Goal: Task Accomplishment & Management: Manage account settings

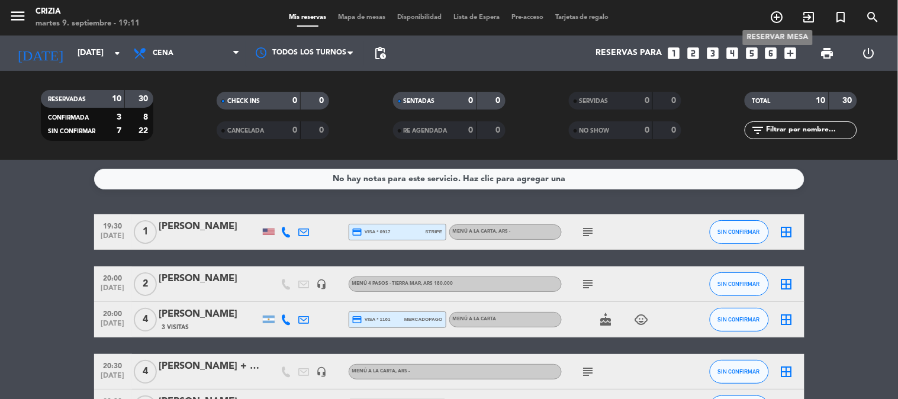
click at [777, 14] on icon "add_circle_outline" at bounding box center [777, 17] width 14 height 14
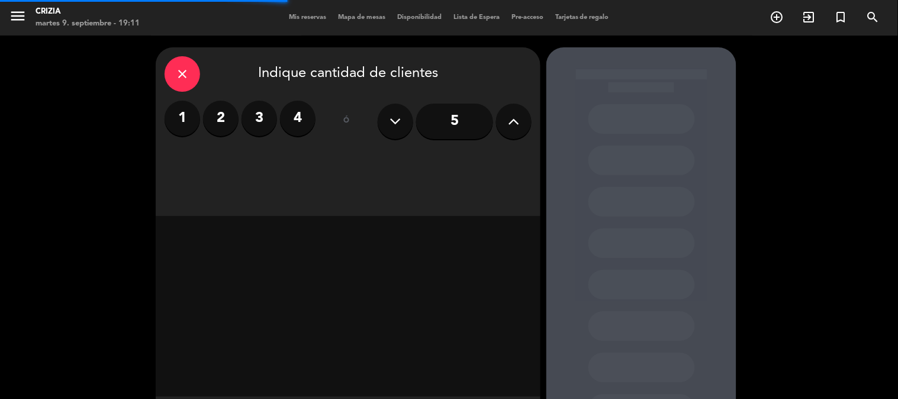
click at [262, 122] on label "3" at bounding box center [260, 119] width 36 height 36
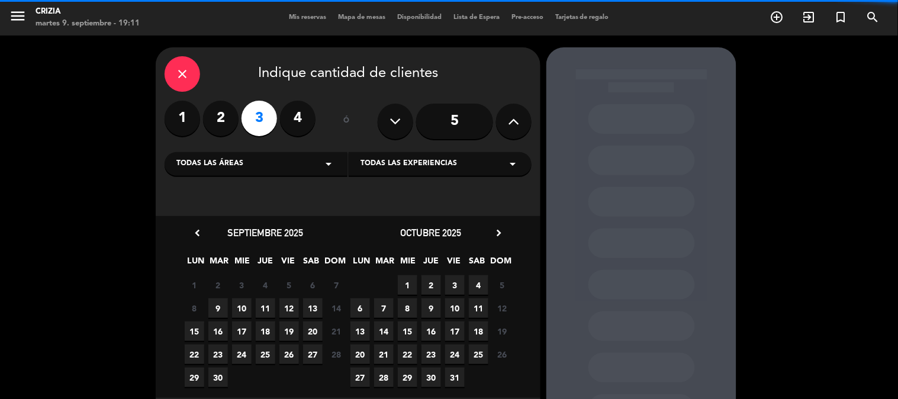
click at [407, 170] on div "Todas las experiencias arrow_drop_down" at bounding box center [440, 164] width 183 height 24
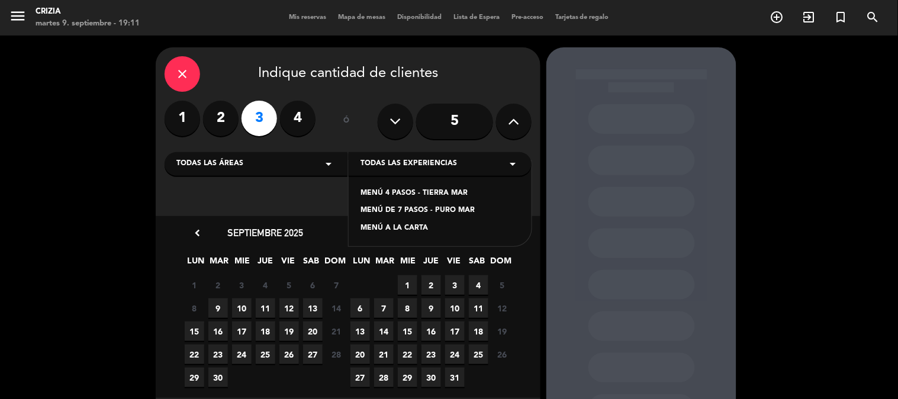
click at [423, 224] on div "MENÚ A LA CARTA" at bounding box center [440, 229] width 159 height 12
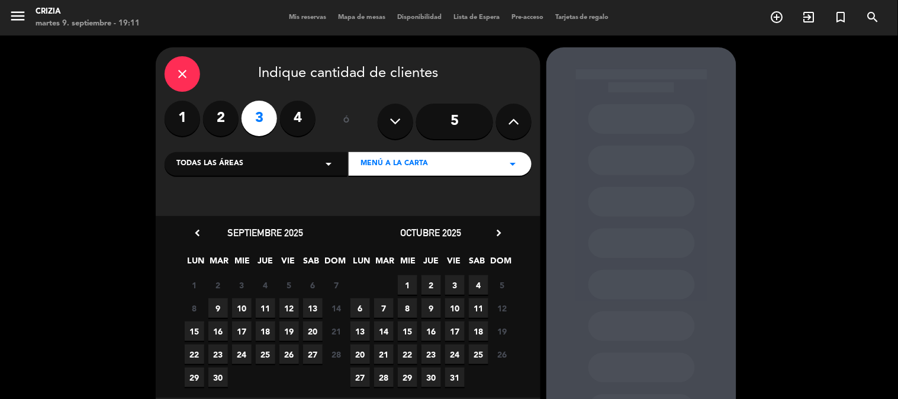
click at [263, 308] on span "11" at bounding box center [266, 308] width 20 height 20
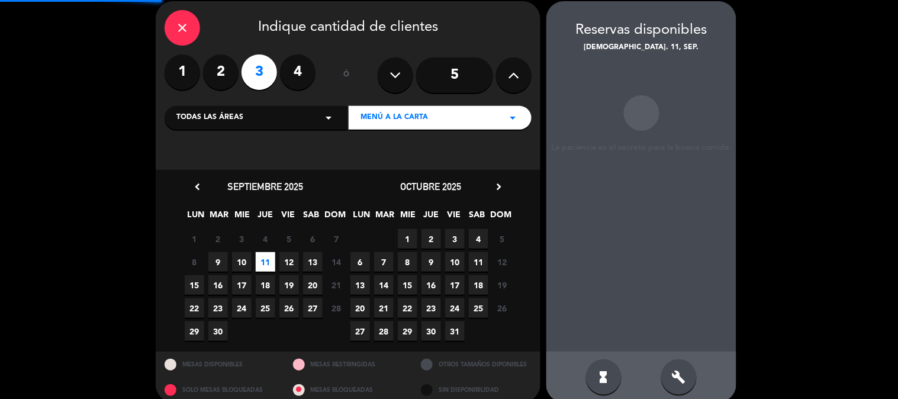
scroll to position [47, 0]
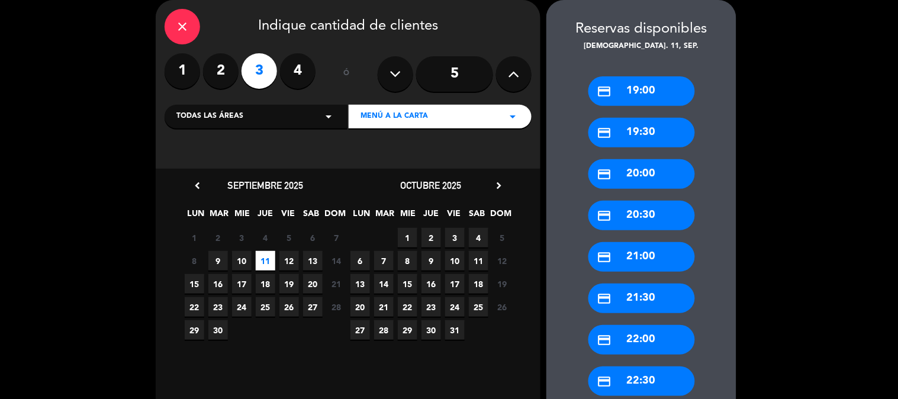
click at [649, 224] on div "credit_card 20:30" at bounding box center [641, 216] width 107 height 30
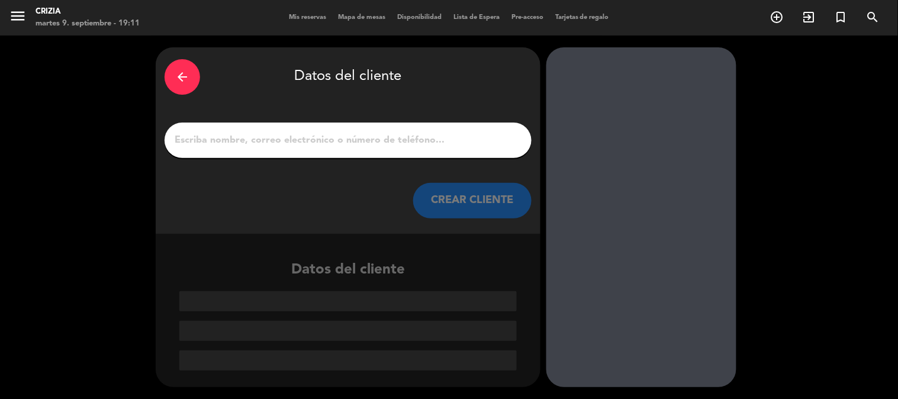
click at [451, 138] on input "1" at bounding box center [347, 140] width 349 height 17
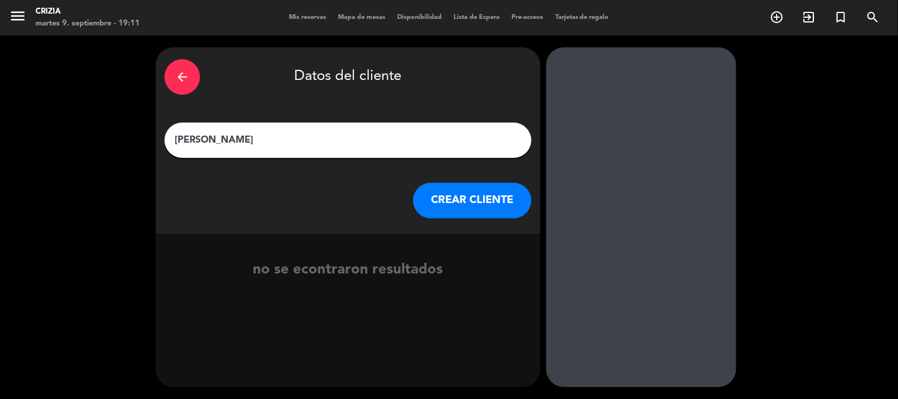
type input "[PERSON_NAME]"
click at [488, 201] on button "CREAR CLIENTE" at bounding box center [472, 201] width 118 height 36
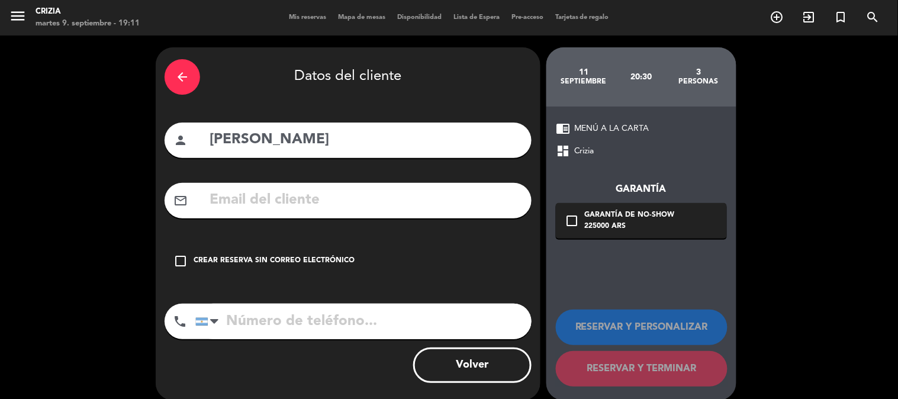
click at [329, 197] on input "text" at bounding box center [365, 200] width 314 height 24
paste input "[EMAIL_ADDRESS][DOMAIN_NAME]"
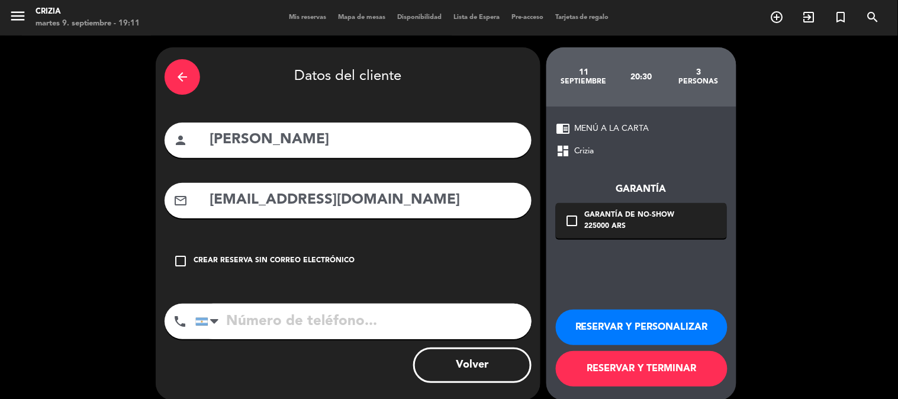
type input "[EMAIL_ADDRESS][DOMAIN_NAME]"
click at [495, 270] on div "check_box_outline_blank Crear reserva sin correo electrónico" at bounding box center [348, 261] width 367 height 36
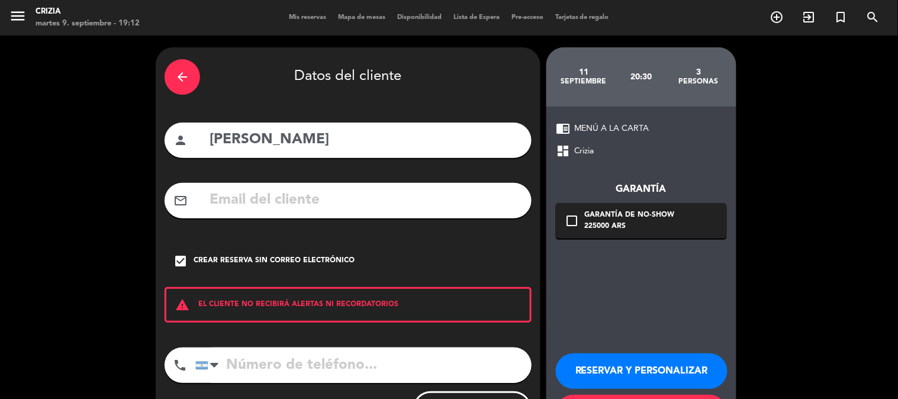
click at [204, 255] on div "check_box Crear reserva sin correo electrónico" at bounding box center [348, 261] width 367 height 36
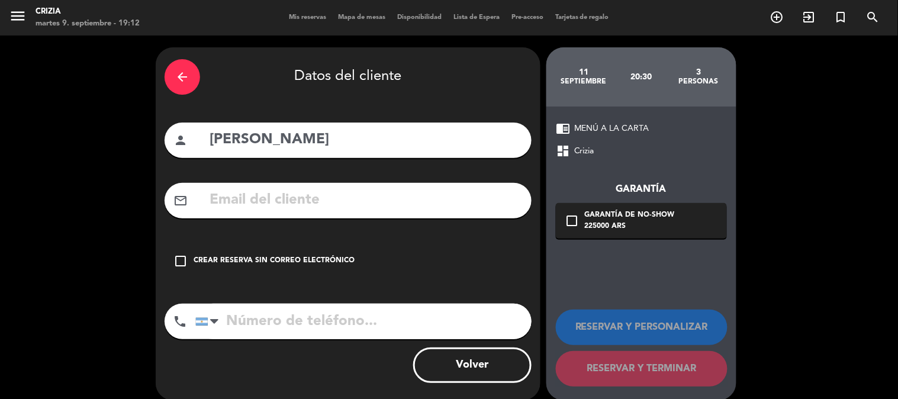
click at [237, 185] on div "mail_outline" at bounding box center [348, 201] width 367 height 36
click at [226, 197] on input "text" at bounding box center [365, 200] width 314 height 24
paste input "[EMAIL_ADDRESS][DOMAIN_NAME]"
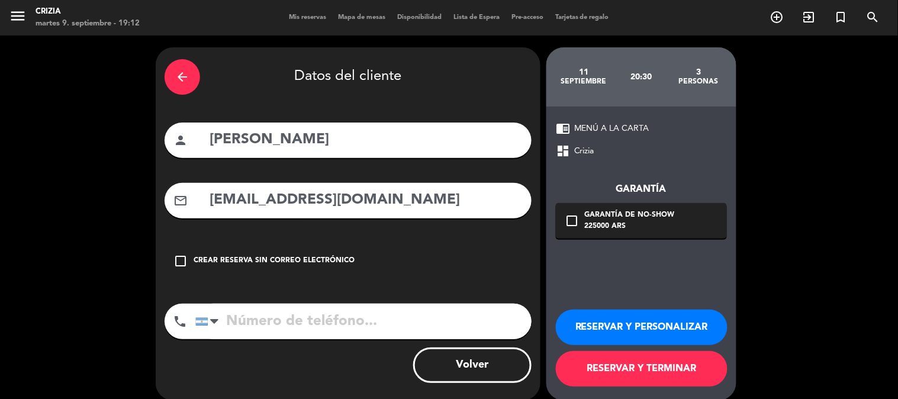
type input "[EMAIL_ADDRESS][DOMAIN_NAME]"
drag, startPoint x: 324, startPoint y: 327, endPoint x: 303, endPoint y: 314, distance: 25.3
click at [323, 327] on input "tel" at bounding box center [363, 322] width 336 height 36
click at [335, 323] on input "tel" at bounding box center [363, 322] width 336 height 36
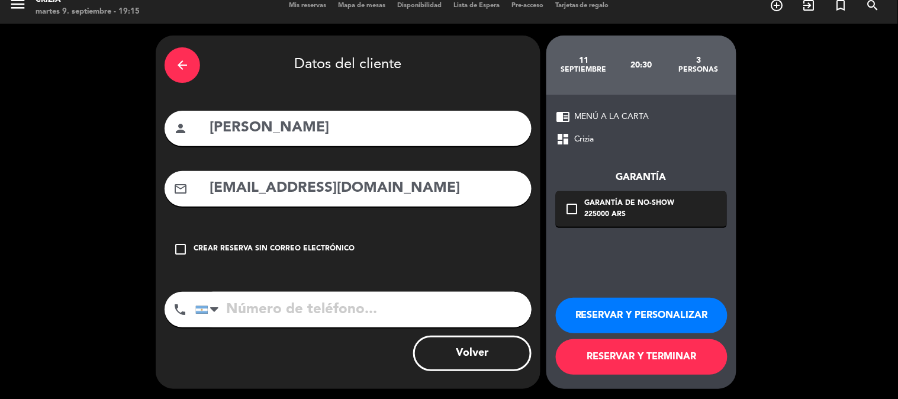
scroll to position [13, 0]
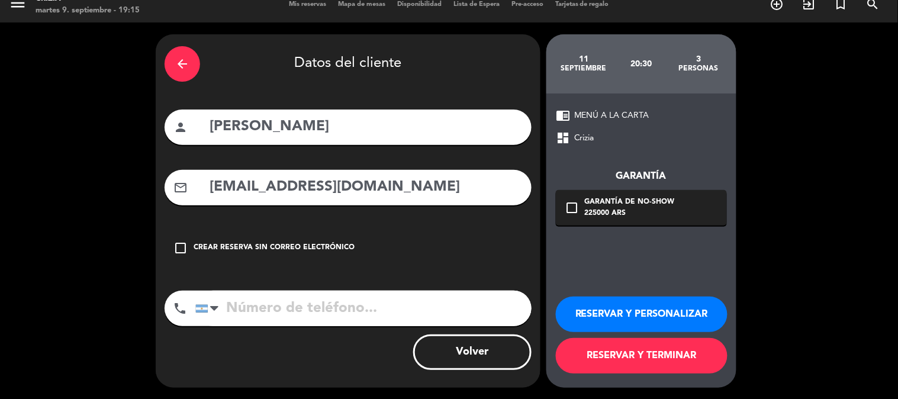
click at [680, 363] on button "RESERVAR Y TERMINAR" at bounding box center [642, 356] width 172 height 36
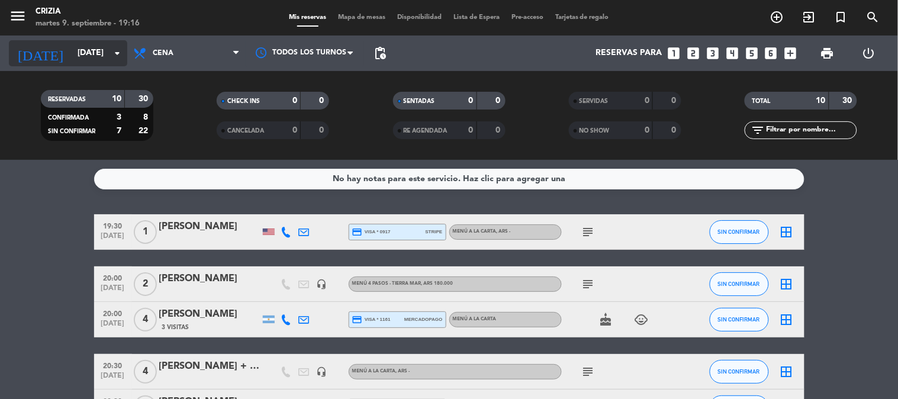
click at [72, 43] on input "[DATE]" at bounding box center [128, 53] width 112 height 21
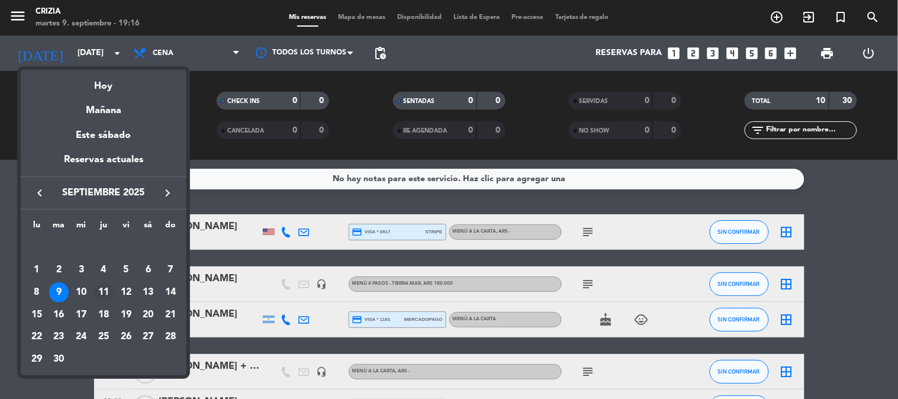
click at [99, 287] on div "11" at bounding box center [104, 292] width 20 height 20
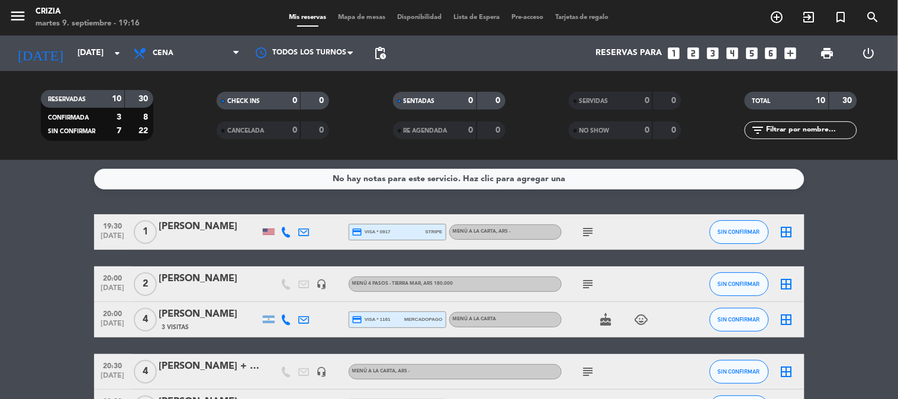
type input "[DEMOGRAPHIC_DATA][DATE]"
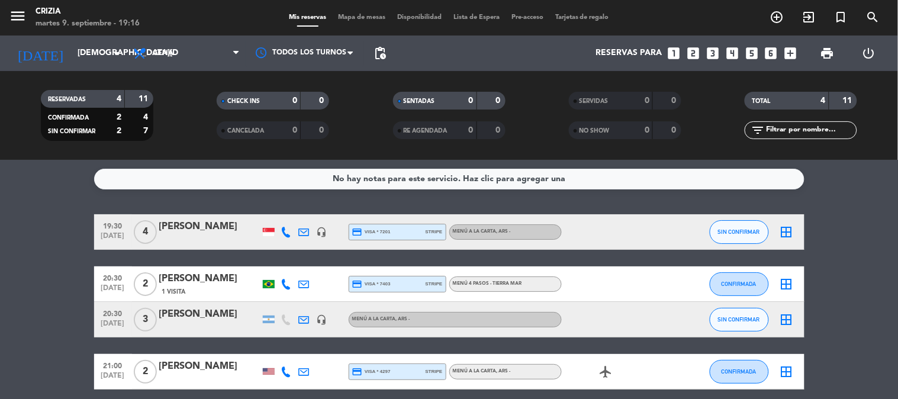
scroll to position [49, 0]
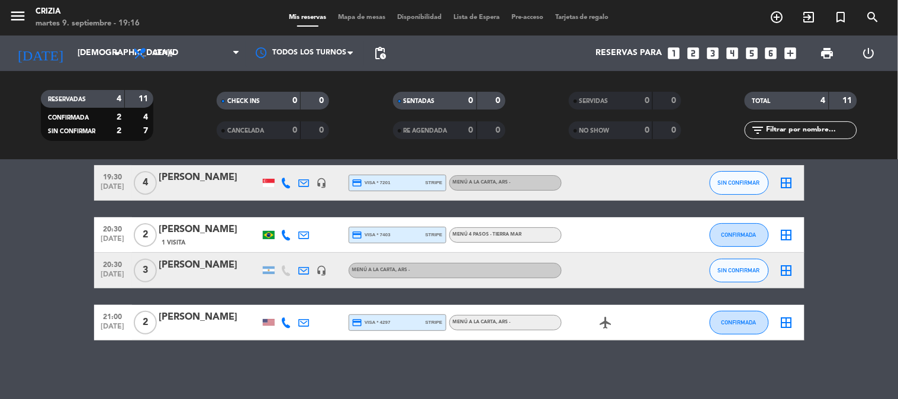
click at [215, 260] on div "[PERSON_NAME]" at bounding box center [209, 265] width 101 height 15
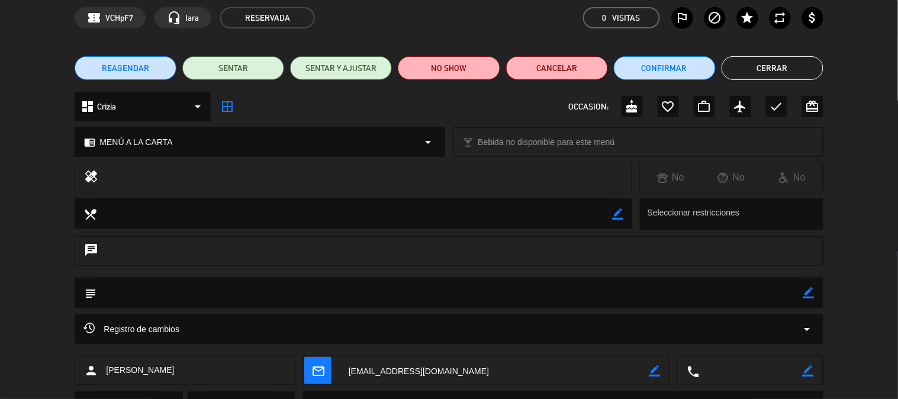
scroll to position [108, 0]
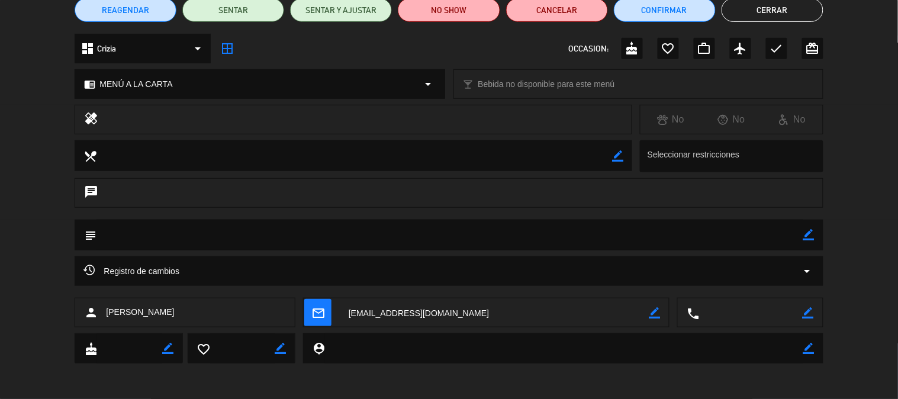
drag, startPoint x: 813, startPoint y: 237, endPoint x: 800, endPoint y: 237, distance: 13.0
click at [811, 236] on icon "border_color" at bounding box center [808, 234] width 11 height 11
click at [250, 236] on textarea at bounding box center [449, 235] width 706 height 30
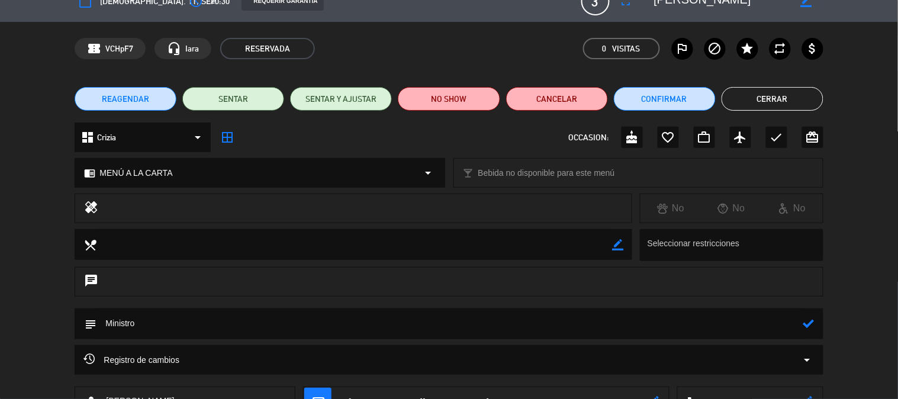
scroll to position [0, 0]
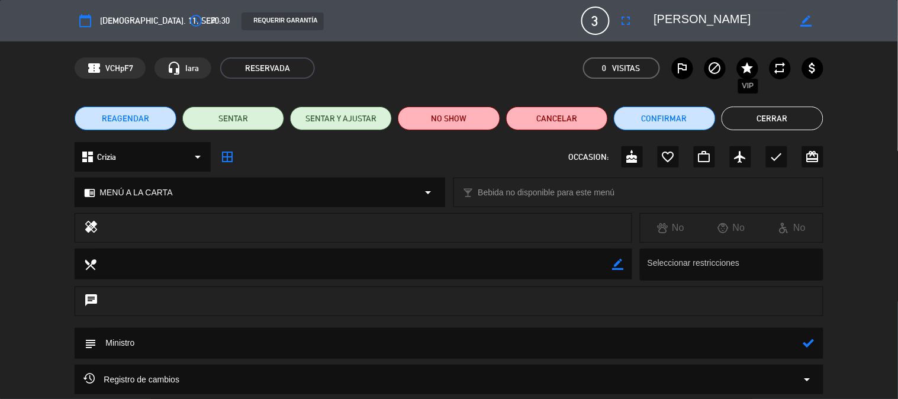
click at [742, 64] on icon "star" at bounding box center [748, 68] width 14 height 14
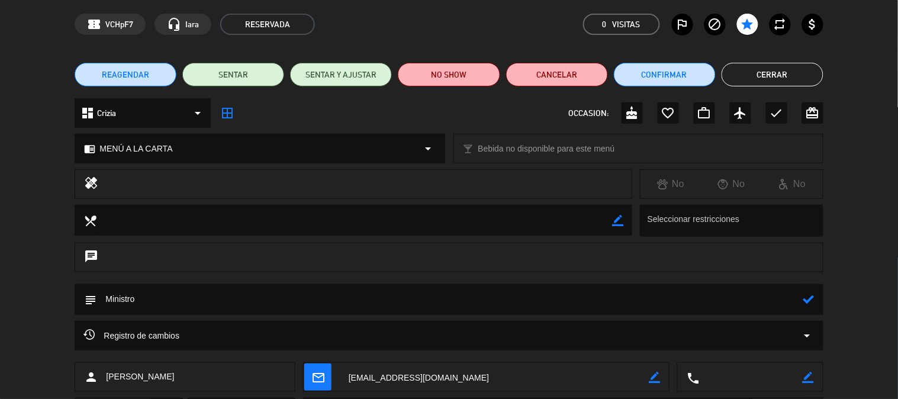
scroll to position [66, 0]
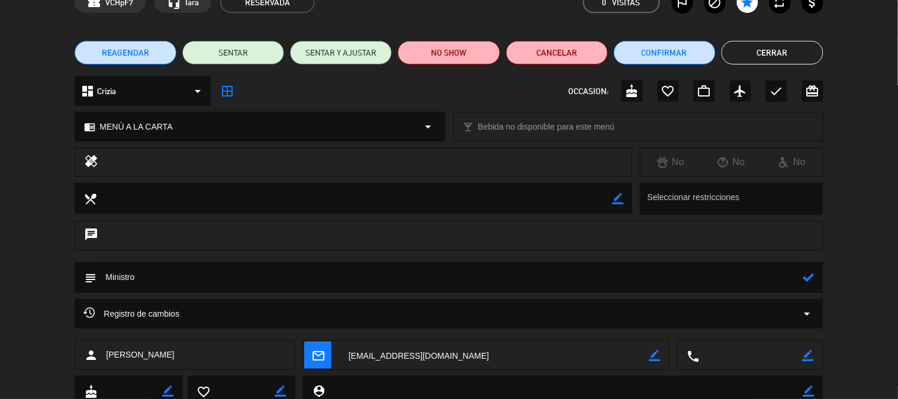
drag, startPoint x: 174, startPoint y: 267, endPoint x: 170, endPoint y: 262, distance: 6.7
click at [174, 266] on textarea at bounding box center [449, 277] width 706 height 30
paste textarea "Copas bienvenida premium"
type textarea "Ministro ,Copas bienvenida premium"
click at [802, 276] on textarea at bounding box center [449, 277] width 706 height 30
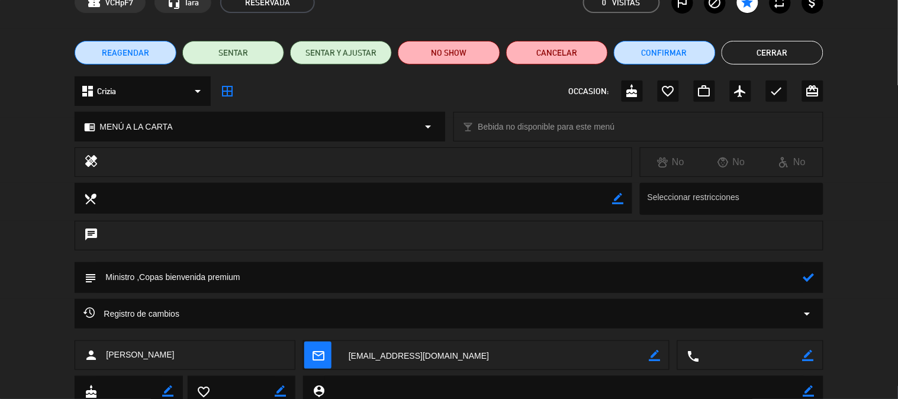
click at [807, 275] on icon at bounding box center [808, 277] width 11 height 11
click at [761, 46] on button "Cerrar" at bounding box center [773, 53] width 102 height 24
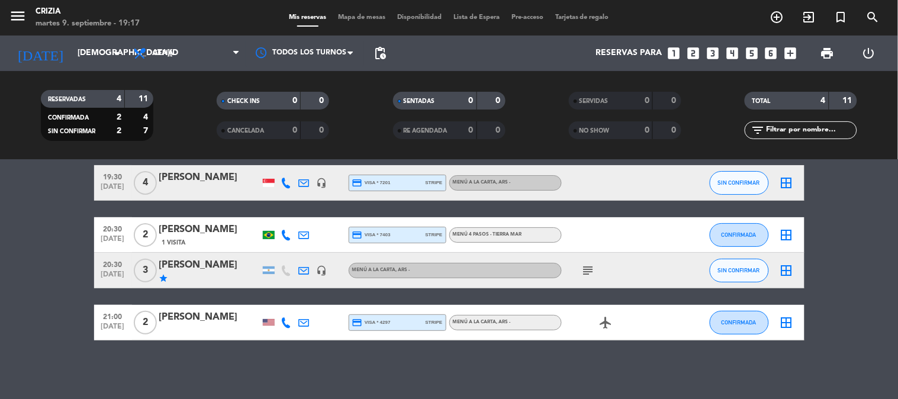
click at [581, 270] on icon "subject" at bounding box center [588, 270] width 14 height 14
click at [539, 340] on div "No hay notas para este servicio. Haz clic para agregar una 19:30 [DATE] 4 [PERS…" at bounding box center [449, 279] width 898 height 239
click at [75, 250] on bookings-row "19:30 [DATE] 4 [PERSON_NAME] headset_mic credit_card visa * 7201 stripe MENÚ A …" at bounding box center [449, 252] width 898 height 175
click at [101, 52] on input "[DEMOGRAPHIC_DATA][DATE]" at bounding box center [128, 53] width 112 height 21
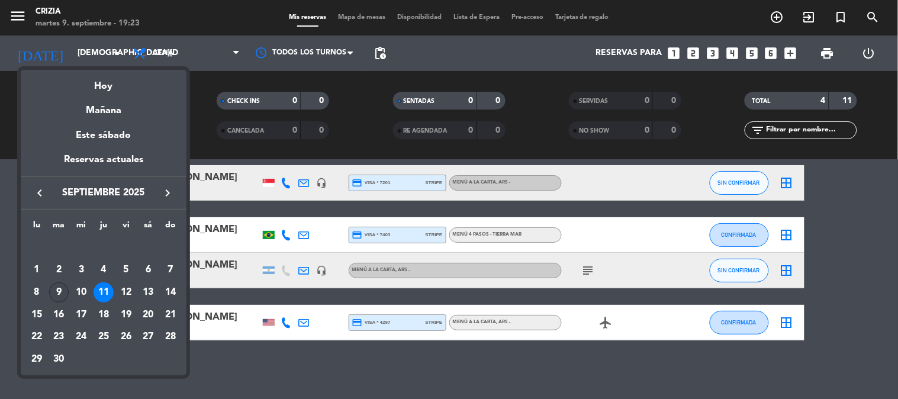
click at [59, 291] on div "9" at bounding box center [59, 292] width 20 height 20
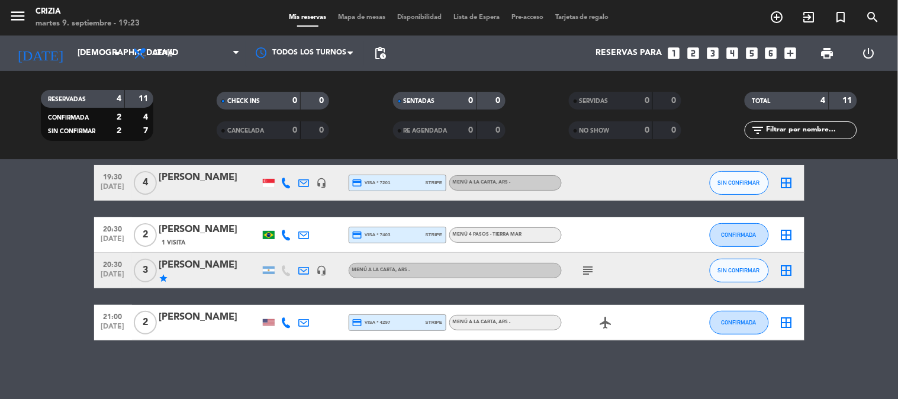
type input "[DATE]"
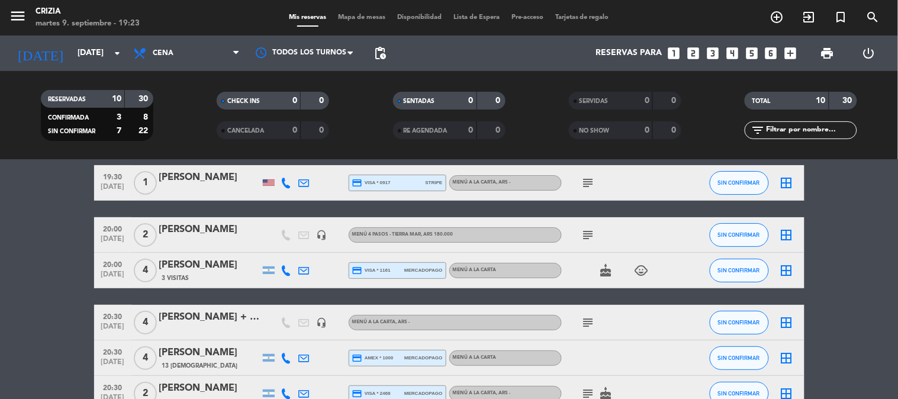
click at [855, 294] on bookings-row "19:30 [DATE] 1 [PERSON_NAME] credit_card visa * 0917 stripe MENÚ A LA CARTA , A…" at bounding box center [449, 375] width 898 height 421
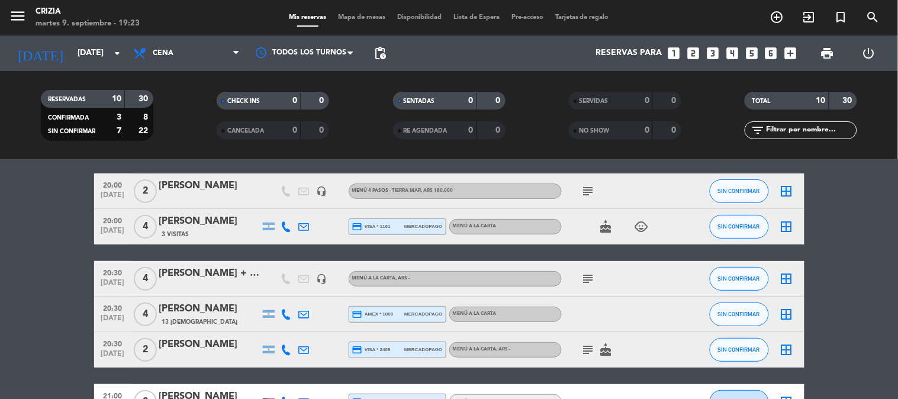
scroll to position [115, 0]
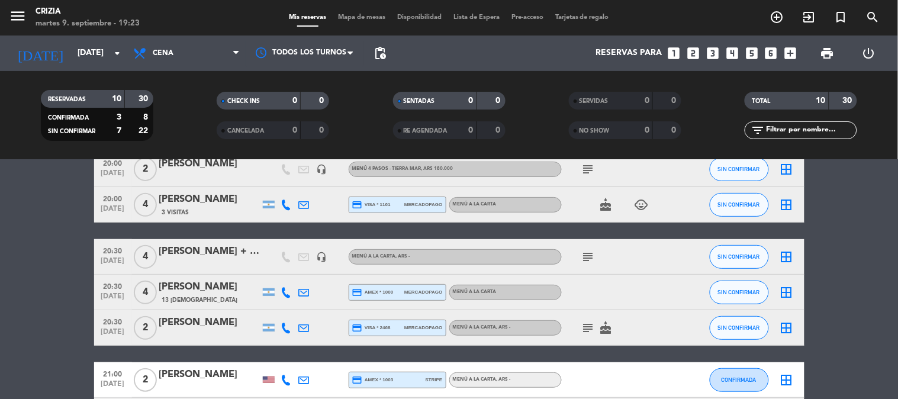
click at [584, 253] on icon "subject" at bounding box center [588, 257] width 14 height 14
click at [184, 252] on div "[PERSON_NAME] + family" at bounding box center [209, 251] width 101 height 15
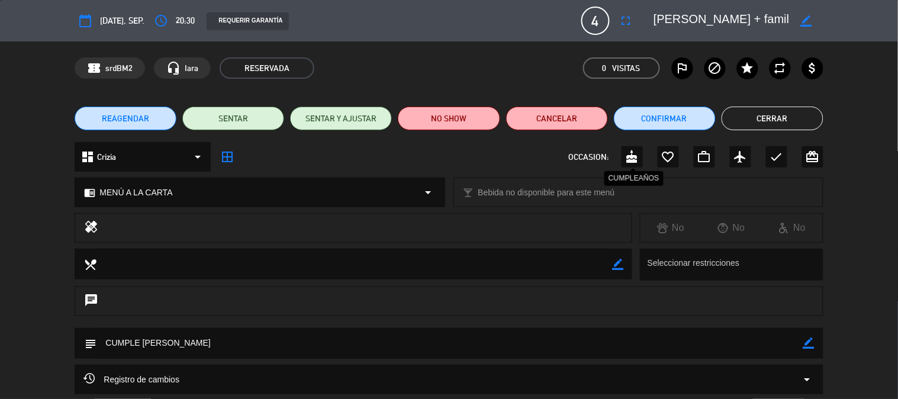
click at [641, 152] on div "cake" at bounding box center [632, 156] width 21 height 21
click at [778, 123] on button "Cerrar" at bounding box center [773, 119] width 102 height 24
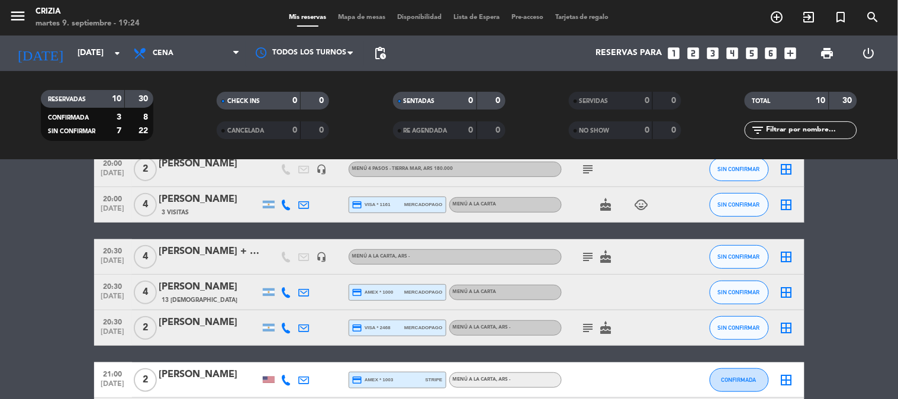
click at [830, 208] on bookings-row "19:30 [DATE] 1 [PERSON_NAME] credit_card visa * 0917 stripe MENÚ A LA CARTA , A…" at bounding box center [449, 309] width 898 height 421
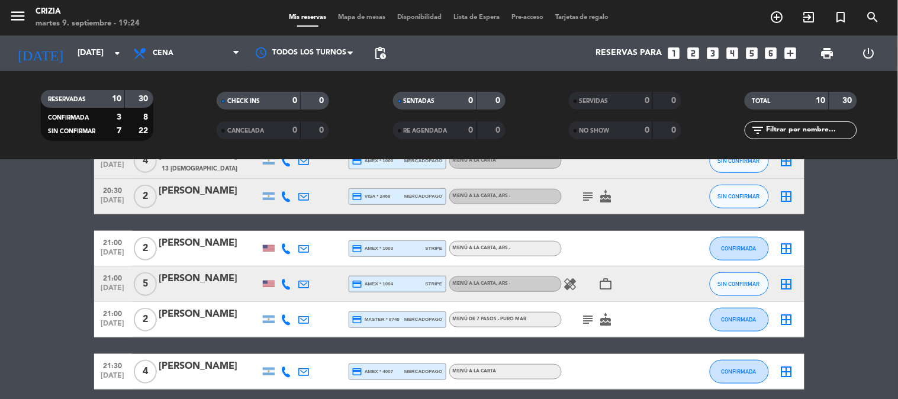
scroll to position [296, 0]
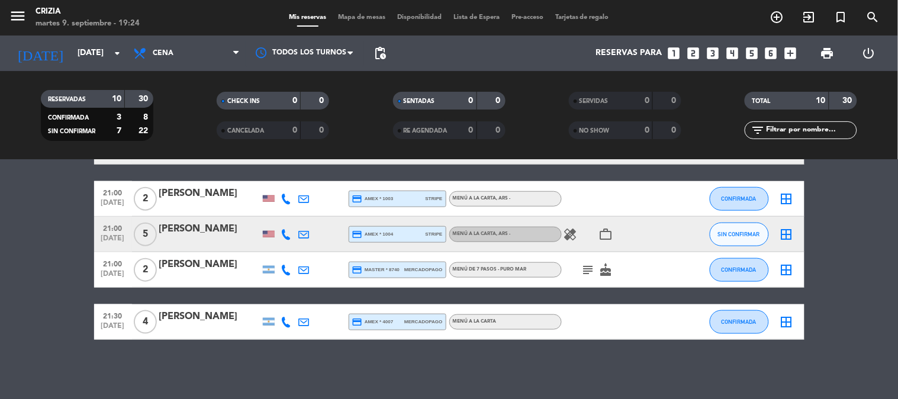
click at [55, 259] on bookings-row "19:30 [DATE] 1 [PERSON_NAME] credit_card visa * 0917 stripe MENÚ A LA CARTA , A…" at bounding box center [449, 128] width 898 height 421
click at [819, 266] on bookings-row "19:30 [DATE] 1 [PERSON_NAME] credit_card visa * 0917 stripe MENÚ A LA CARTA , A…" at bounding box center [449, 128] width 898 height 421
click at [880, 246] on bookings-row "19:30 [DATE] 1 [PERSON_NAME] credit_card visa * 0917 stripe MENÚ A LA CARTA , A…" at bounding box center [449, 128] width 898 height 421
click at [824, 262] on bookings-row "19:30 [DATE] 1 [PERSON_NAME] credit_card visa * 0917 stripe MENÚ A LA CARTA , A…" at bounding box center [449, 128] width 898 height 421
click at [874, 211] on bookings-row "19:30 [DATE] 1 [PERSON_NAME] credit_card visa * 0917 stripe MENÚ A LA CARTA , A…" at bounding box center [449, 128] width 898 height 421
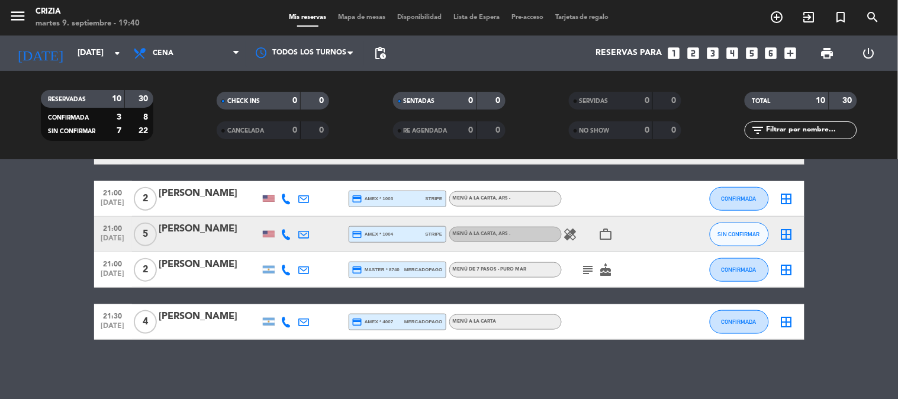
click at [572, 9] on div "menu Crizia [DATE] 9. septiembre - 19:40 Mis reservas Mapa de mesas Disponibili…" at bounding box center [449, 18] width 898 height 36
click at [574, 14] on span "Tarjetas de regalo" at bounding box center [582, 17] width 66 height 7
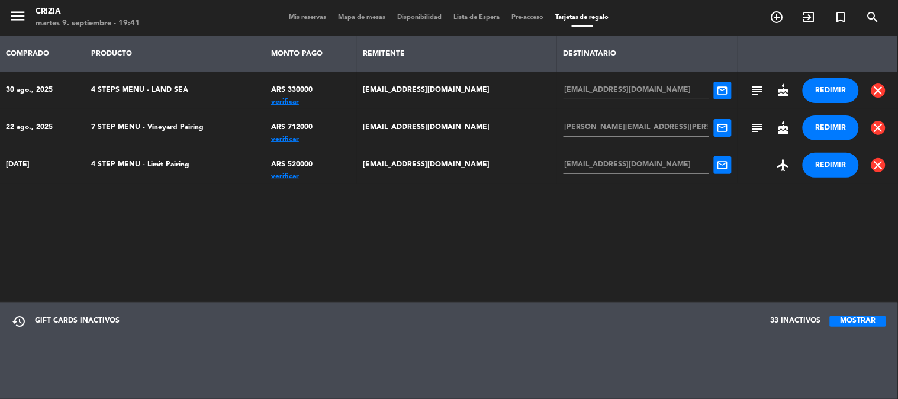
click at [750, 91] on span "subject" at bounding box center [757, 90] width 14 height 14
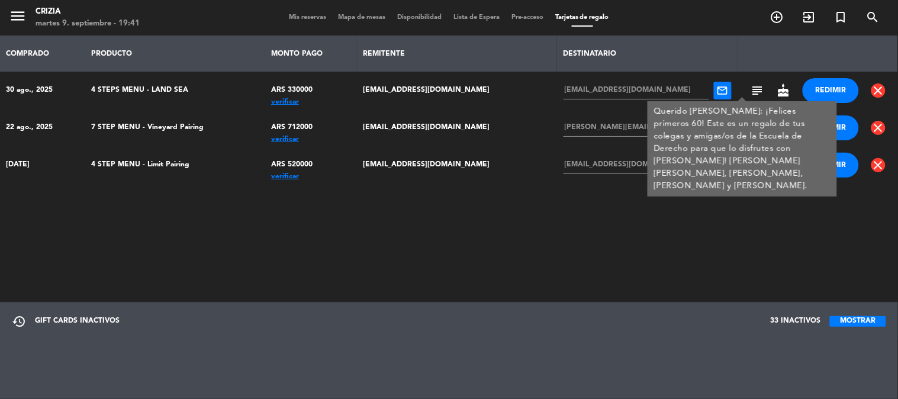
click at [689, 381] on div "restore GIFT CARDS INACTIVOS 33 INACTIVOS MOSTRAR" at bounding box center [449, 351] width 898 height 96
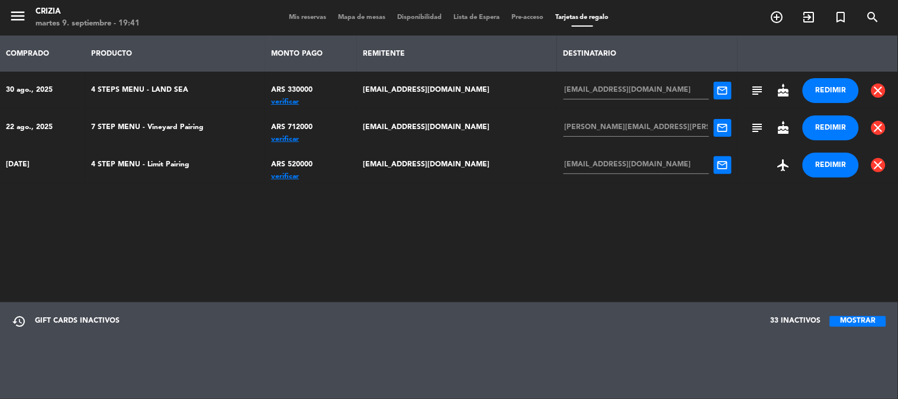
click at [750, 127] on span "subject" at bounding box center [757, 128] width 14 height 14
click at [734, 379] on div "restore GIFT CARDS INACTIVOS 33 INACTIVOS MOSTRAR" at bounding box center [449, 351] width 898 height 96
click at [312, 9] on div "menu Crizia [DATE] 9. septiembre - 19:42 Mis reservas Mapa de mesas Disponibili…" at bounding box center [449, 18] width 898 height 36
click at [314, 14] on span "Mis reservas" at bounding box center [307, 17] width 49 height 7
